Goal: Navigation & Orientation: Find specific page/section

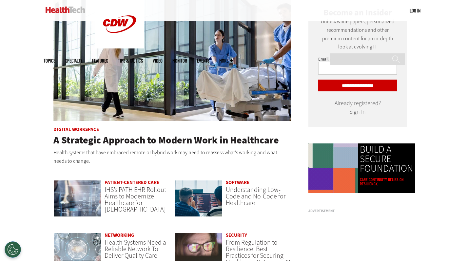
scroll to position [340, 0]
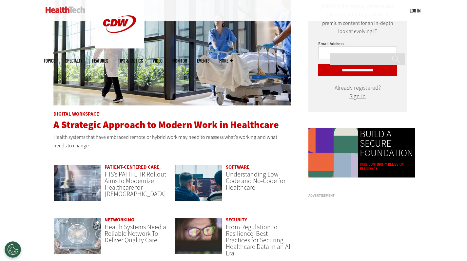
click at [209, 126] on span "A Strategic Approach to Modern Work in Healthcare" at bounding box center [165, 124] width 225 height 13
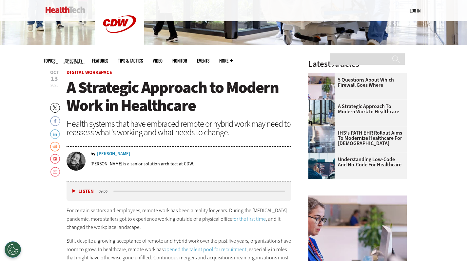
scroll to position [285, 0]
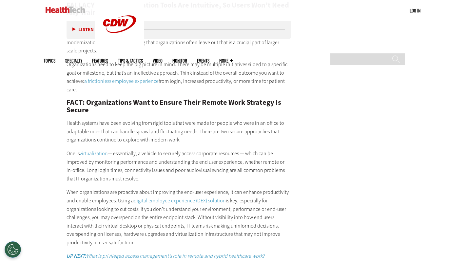
scroll to position [1149, 0]
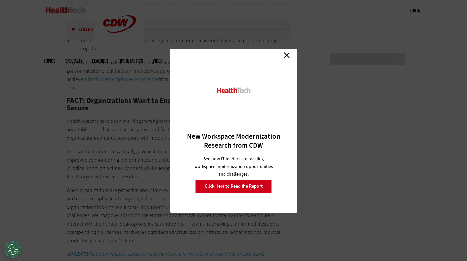
click at [285, 59] on link "Close" at bounding box center [287, 55] width 10 height 10
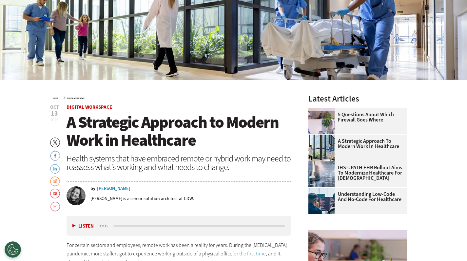
scroll to position [0, 0]
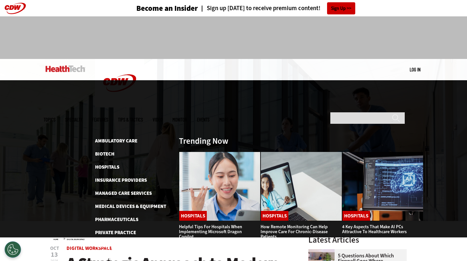
click at [82, 117] on span "Specialty" at bounding box center [73, 119] width 17 height 5
click at [108, 117] on link "Features" at bounding box center [100, 119] width 16 height 5
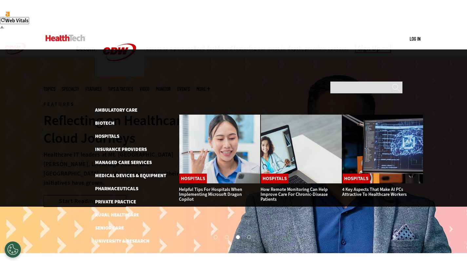
click at [79, 86] on span "Specialty" at bounding box center [70, 88] width 17 height 5
